Goal: Check status: Check status

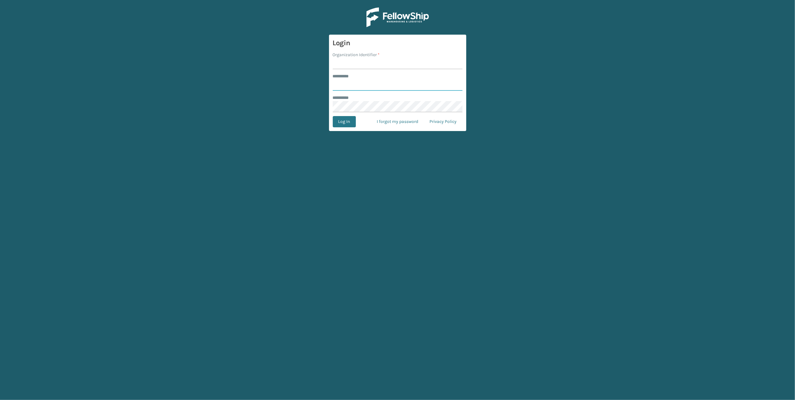
type input "******"
type input "[PERSON_NAME]"
click at [346, 121] on button "Log In" at bounding box center [344, 121] width 23 height 11
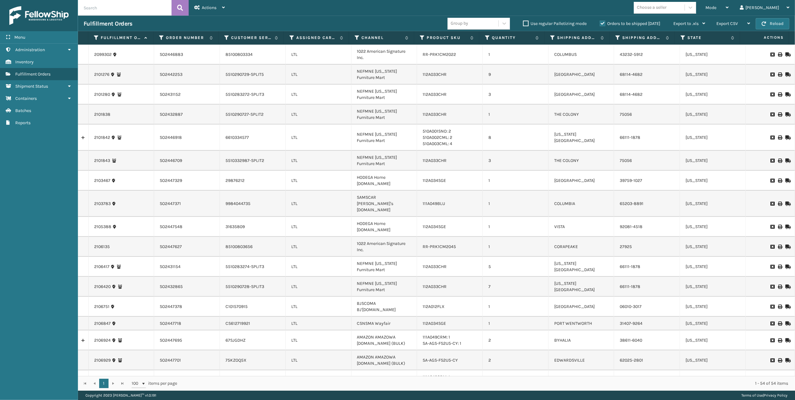
click at [114, 9] on input "text" at bounding box center [125, 8] width 94 height 16
paste input "2102497"
type input "2102497"
click at [729, 8] on div "Mode" at bounding box center [717, 8] width 23 height 16
click at [221, 5] on div "Actions" at bounding box center [209, 8] width 31 height 16
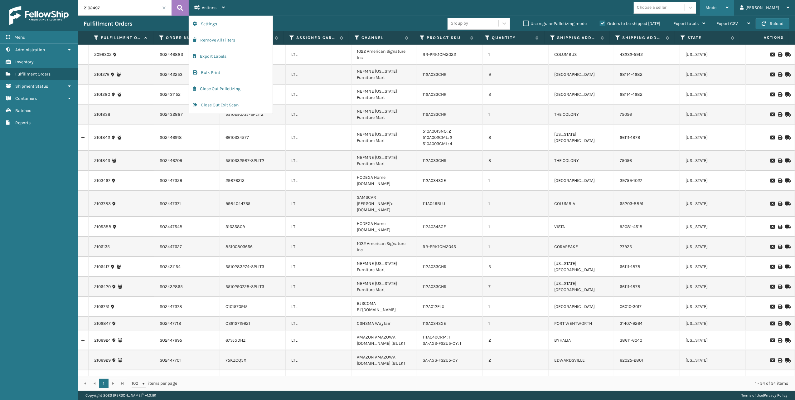
click at [734, 4] on div "Mode Regular Mode Picking Mode Labeling Mode Exit Scan Mode" at bounding box center [717, 8] width 34 height 16
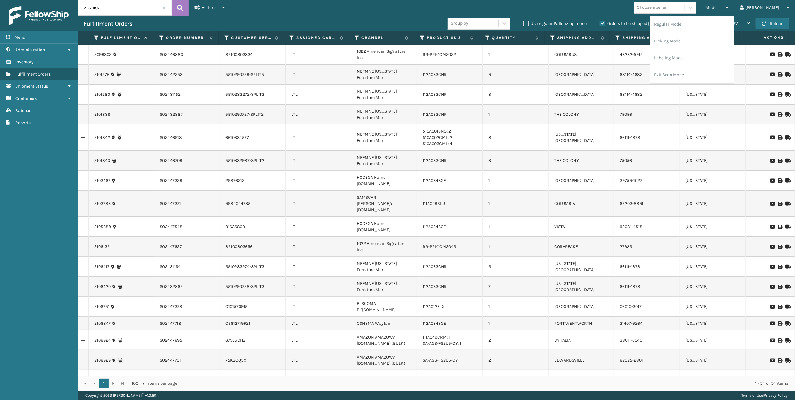
click at [600, 23] on label "Orders to be shipped [DATE]" at bounding box center [630, 23] width 61 height 5
click at [600, 23] on input "Orders to be shipped [DATE]" at bounding box center [600, 22] width 0 height 4
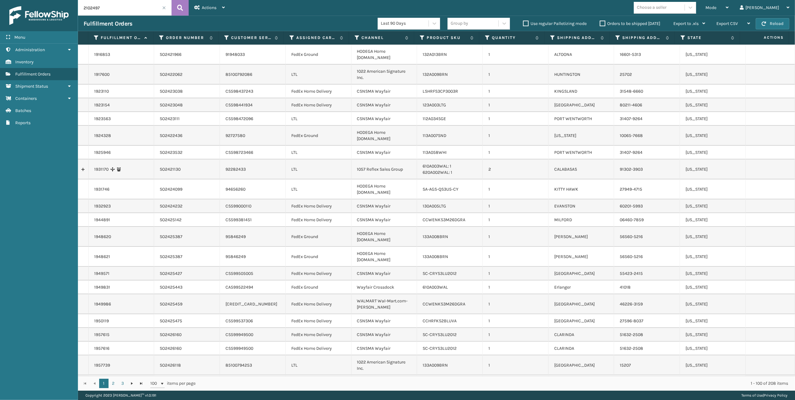
click at [133, 10] on input "2102497" at bounding box center [125, 8] width 94 height 16
click at [177, 10] on icon at bounding box center [180, 7] width 6 height 9
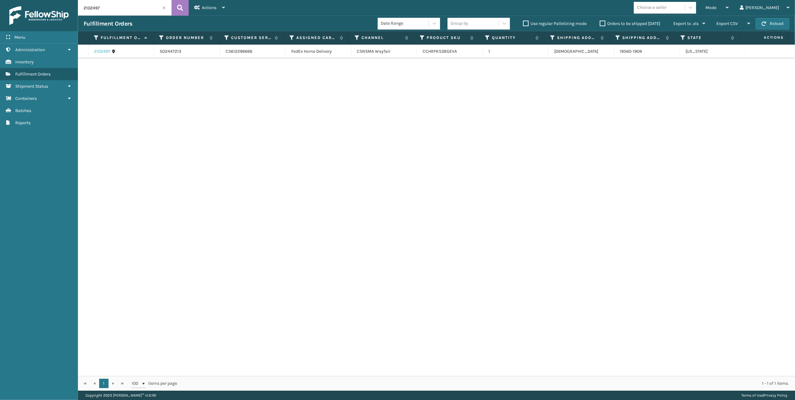
click at [105, 51] on link "2102497" at bounding box center [102, 51] width 16 height 6
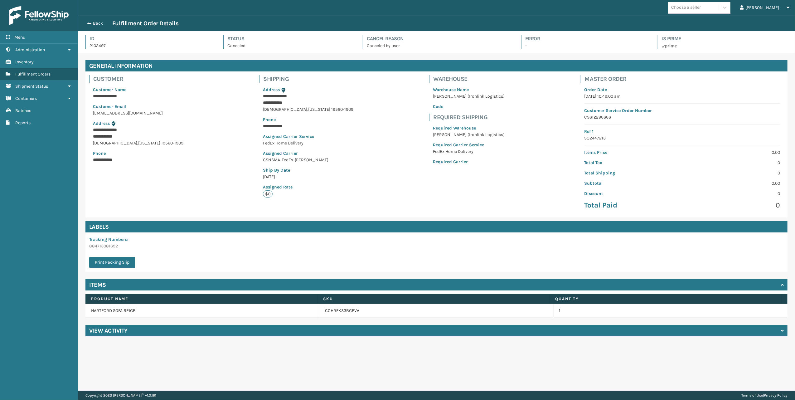
scroll to position [14, 717]
click at [104, 244] on p "884713081692" at bounding box center [114, 246] width 50 height 7
copy p "884713081692"
